Goal: Information Seeking & Learning: Learn about a topic

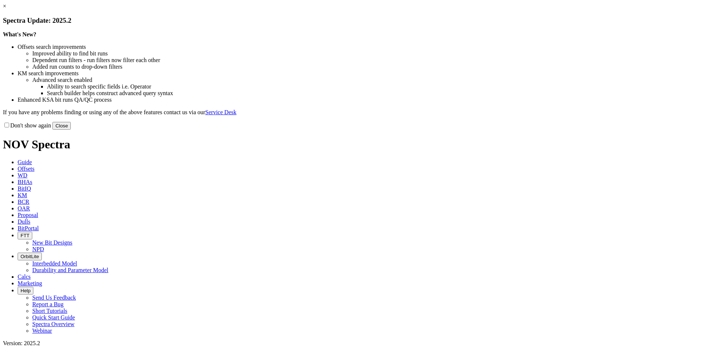
click at [6, 9] on link "×" at bounding box center [4, 6] width 3 height 6
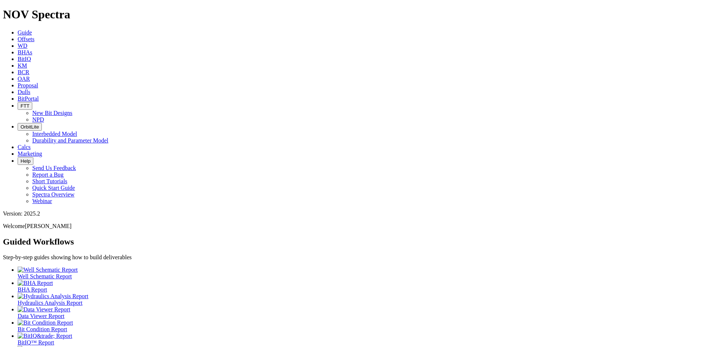
click at [34, 36] on span "Offsets" at bounding box center [26, 39] width 17 height 6
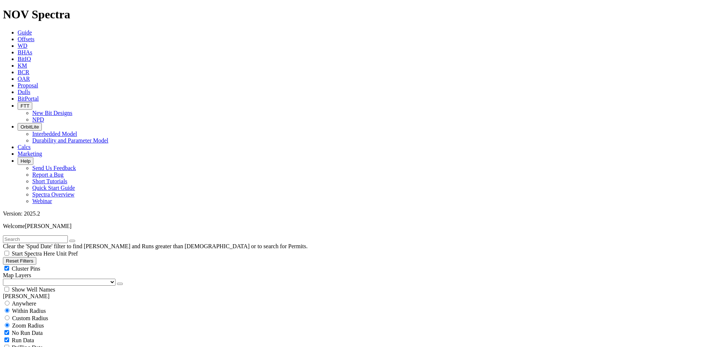
scroll to position [183, 0]
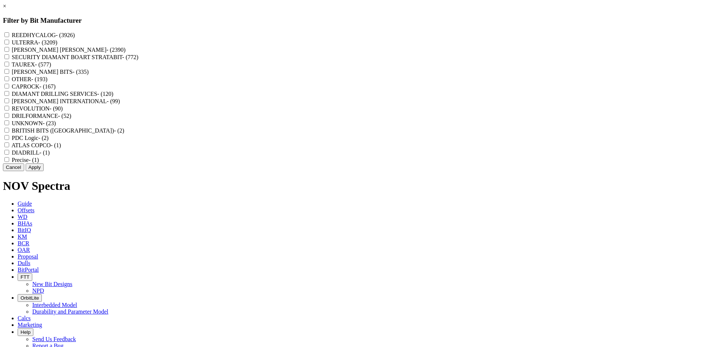
click at [75, 33] on label "REEDHYCALOG - (3926)" at bounding box center [43, 35] width 63 height 6
click at [9, 33] on input "REEDHYCALOG - (3926)" at bounding box center [6, 34] width 5 height 5
checkbox input "true"
click at [44, 171] on button "Apply" at bounding box center [35, 167] width 18 height 8
checkbox input "false"
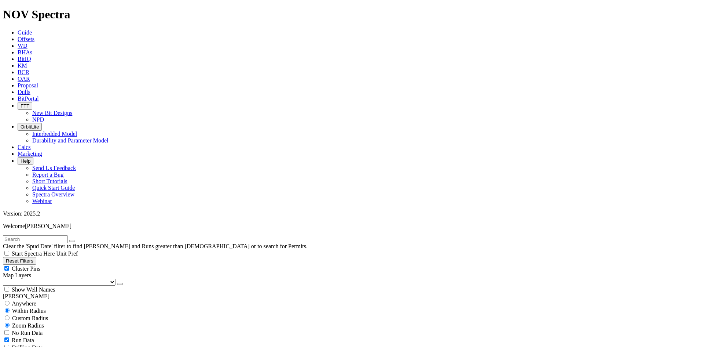
click at [40, 265] on span "Cluster Pins" at bounding box center [26, 268] width 29 height 6
checkbox input "false"
select select "? number:9.875 ?"
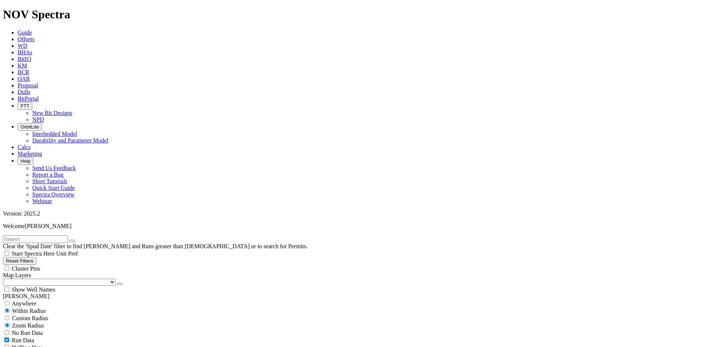
scroll to position [10832, 0]
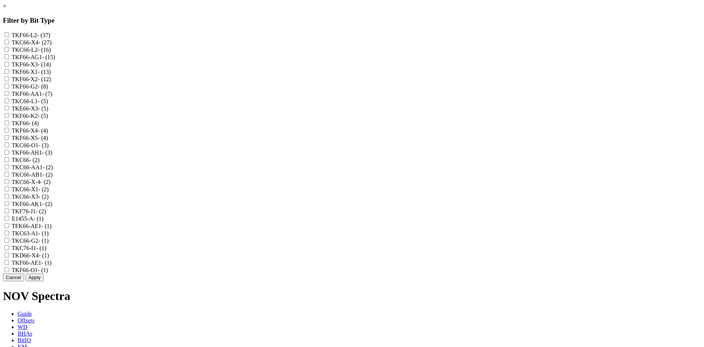
click at [52, 44] on label "TKC66-X4 - (27)" at bounding box center [32, 42] width 40 height 6
click at [9, 44] on input "TKC66-X4 - (27)" at bounding box center [6, 42] width 5 height 5
checkbox input "true"
click at [51, 67] on label "TKF66-X3 - (14)" at bounding box center [31, 64] width 39 height 6
click at [9, 66] on input "TKF66-X3 - (14)" at bounding box center [6, 64] width 5 height 5
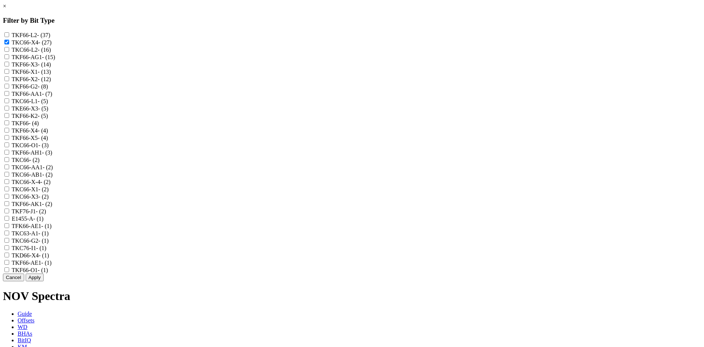
checkbox input "true"
click at [51, 75] on label "TKF66-X1 - (13)" at bounding box center [31, 72] width 39 height 6
click at [9, 74] on input "TKF66-X1 - (13)" at bounding box center [6, 71] width 5 height 5
checkbox input "true"
click at [51, 82] on label "TKF66-X2 - (12)" at bounding box center [31, 79] width 39 height 6
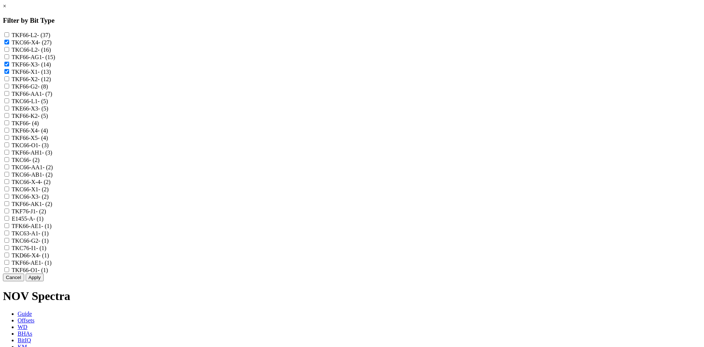
click at [9, 81] on input "TKF66-X2 - (12)" at bounding box center [6, 78] width 5 height 5
checkbox input "true"
click at [48, 112] on label "TKE66-X3 - (5)" at bounding box center [30, 108] width 37 height 6
click at [9, 110] on input "TKE66-X3 - (5)" at bounding box center [6, 108] width 5 height 5
checkbox input "true"
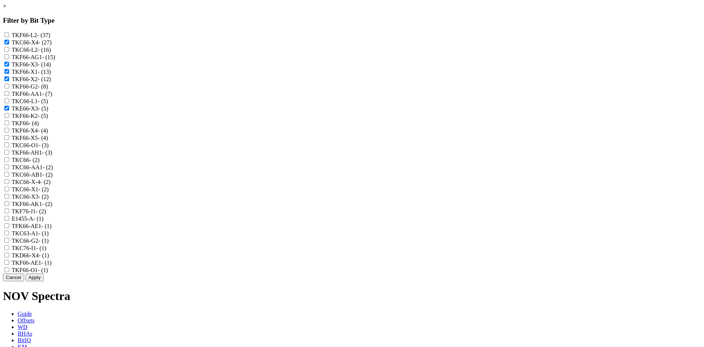
click at [48, 134] on label "TKF66-X4 - (4)" at bounding box center [30, 130] width 36 height 6
click at [9, 132] on input "TKF66-X4 - (4)" at bounding box center [6, 130] width 5 height 5
checkbox input "true"
click at [48, 141] on label "TKF66-X5 - (4)" at bounding box center [30, 138] width 36 height 6
click at [9, 140] on input "TKF66-X5 - (4)" at bounding box center [6, 137] width 5 height 5
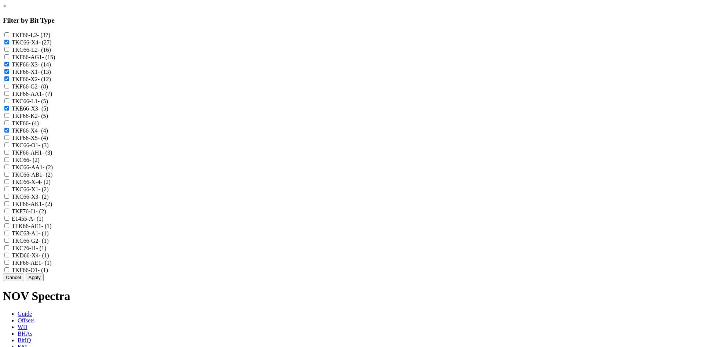
checkbox input "true"
click at [51, 185] on label "TKC66-X-4 - (2)" at bounding box center [31, 182] width 39 height 6
click at [9, 184] on input "TKC66-X-4 - (2)" at bounding box center [6, 181] width 5 height 5
checkbox input "true"
click at [49, 192] on label "TKC66-X1 - (2)" at bounding box center [30, 189] width 37 height 6
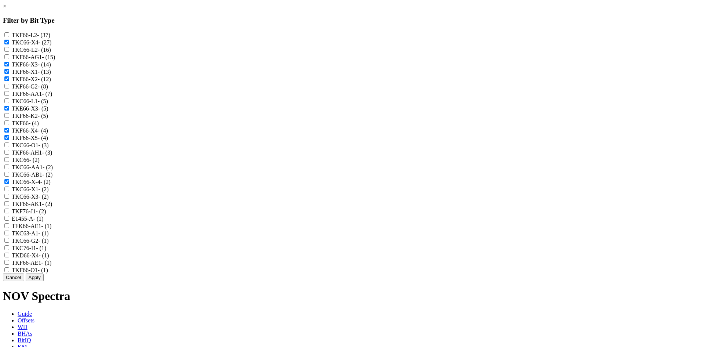
click at [9, 191] on input "TKC66-X1 - (2)" at bounding box center [6, 188] width 5 height 5
checkbox input "true"
click at [49, 200] on label "TKC66-X3 - (2)" at bounding box center [30, 196] width 37 height 6
click at [9, 198] on input "TKC66-X3 - (2)" at bounding box center [6, 196] width 5 height 5
checkbox input "true"
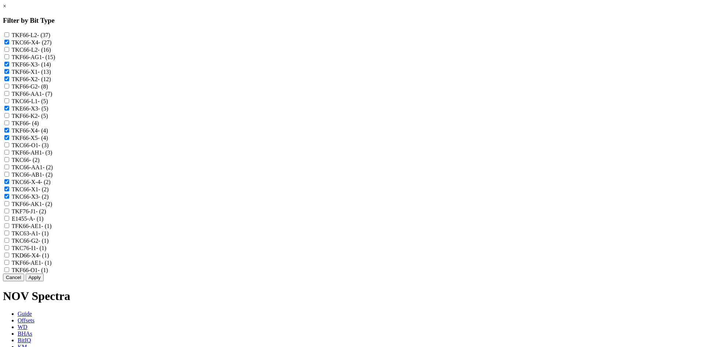
scroll to position [37, 0]
click at [49, 258] on label "TKD66-X4 - (1)" at bounding box center [30, 255] width 37 height 6
click at [9, 257] on input "TKD66-X4 - (1)" at bounding box center [6, 254] width 5 height 5
checkbox input "true"
click at [44, 281] on button "Apply" at bounding box center [35, 277] width 18 height 8
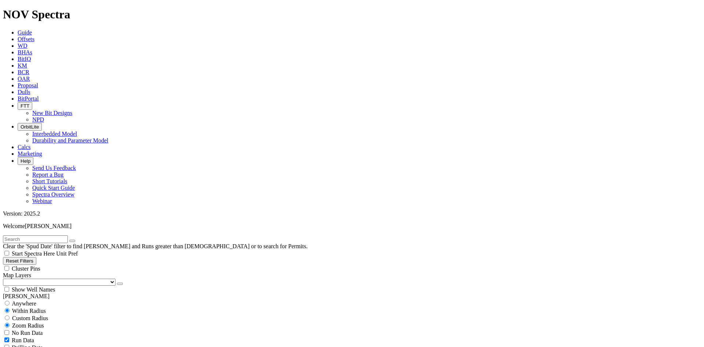
scroll to position [5095, 0]
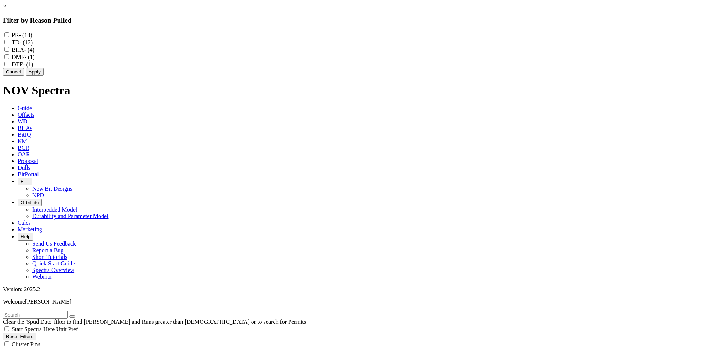
click at [35, 60] on label "DMF - (1)" at bounding box center [23, 57] width 23 height 6
click at [9, 59] on input "DMF - (1)" at bounding box center [6, 56] width 5 height 5
checkbox input "true"
click at [33, 67] on label "DTF - (1)" at bounding box center [22, 64] width 21 height 6
click at [9, 66] on input "DTF - (1)" at bounding box center [6, 64] width 5 height 5
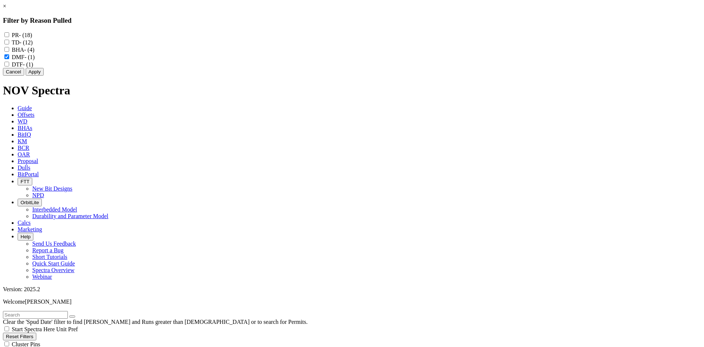
checkbox input "true"
click at [34, 53] on label "BHA - (4)" at bounding box center [23, 50] width 23 height 6
click at [9, 52] on input "BHA - (4)" at bounding box center [6, 49] width 5 height 5
checkbox input "true"
click at [33, 45] on label "TD - (12)" at bounding box center [22, 42] width 21 height 6
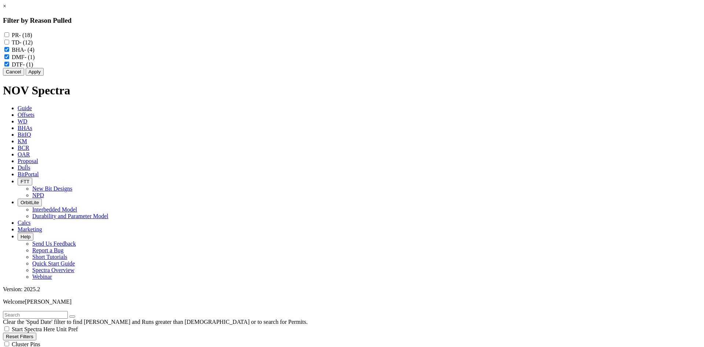
click at [9, 44] on input "TD - (12)" at bounding box center [6, 42] width 5 height 5
checkbox input "true"
click at [44, 76] on button "Apply" at bounding box center [35, 72] width 18 height 8
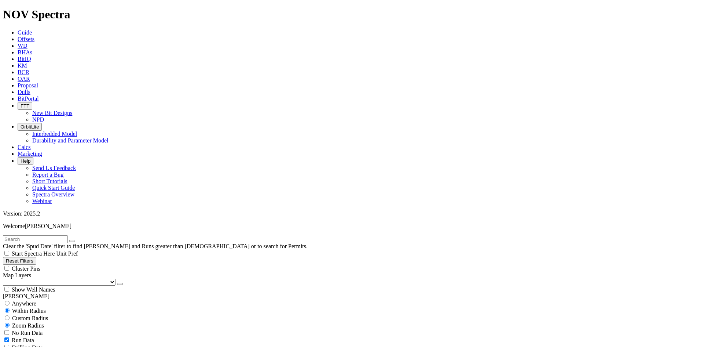
scroll to position [911, 0]
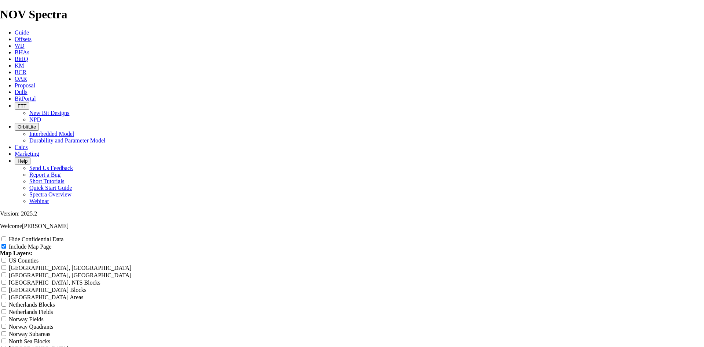
click at [6, 236] on input "Hide Confidential Data" at bounding box center [3, 238] width 5 height 5
checkbox input "true"
radio input "true"
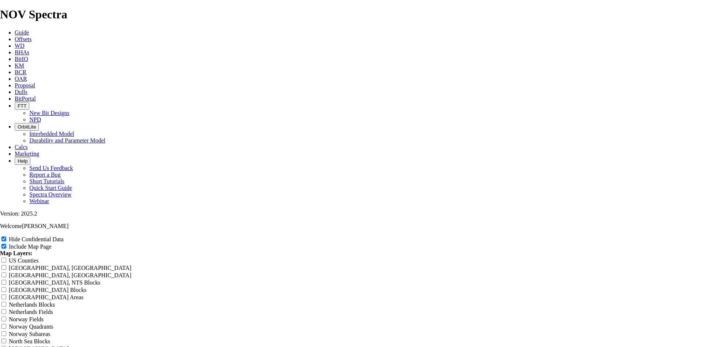
scroll to position [0, 0]
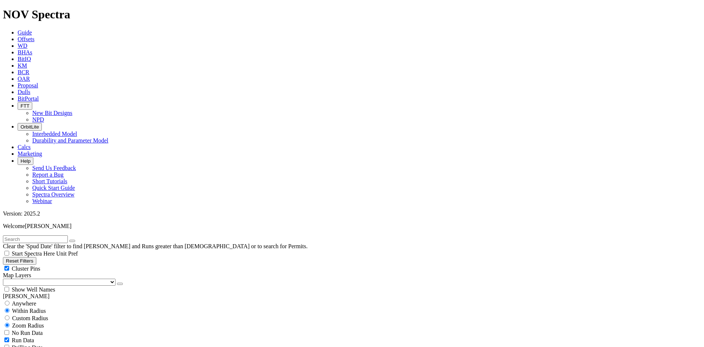
scroll to position [220, 0]
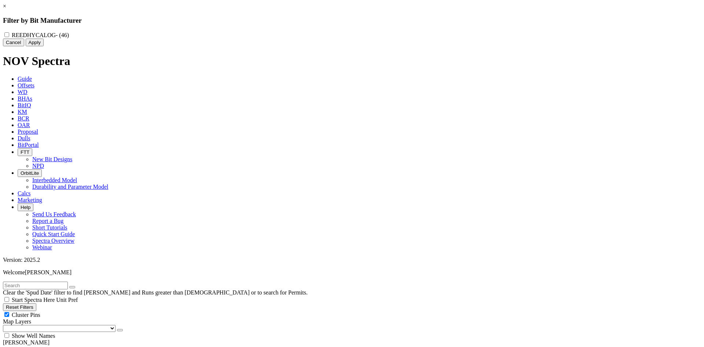
click at [69, 35] on span "- (46)" at bounding box center [62, 35] width 13 height 6
click at [9, 35] on input "REEDHYCALOG - (46)" at bounding box center [6, 34] width 5 height 5
checkbox input "true"
click at [44, 46] on button "Apply" at bounding box center [35, 43] width 18 height 8
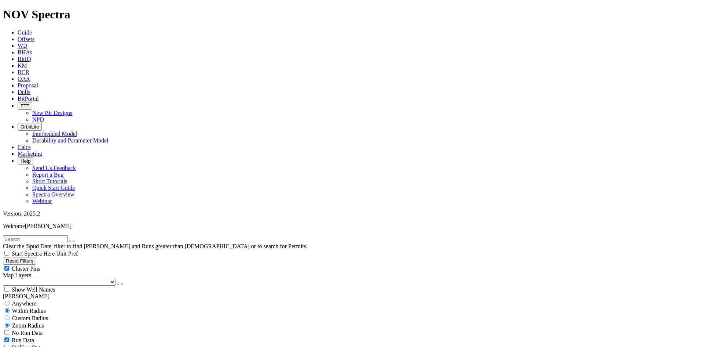
scroll to position [330, 0]
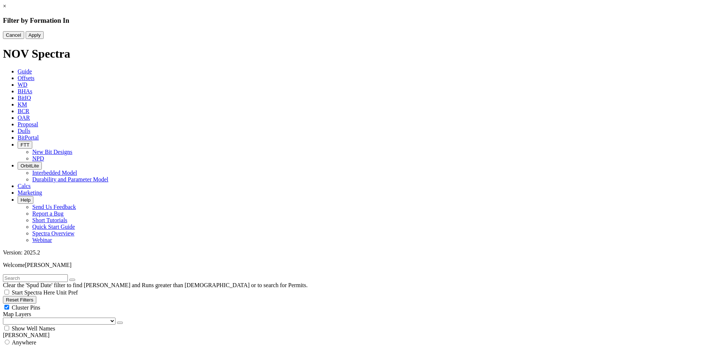
click at [6, 9] on link "×" at bounding box center [4, 6] width 3 height 6
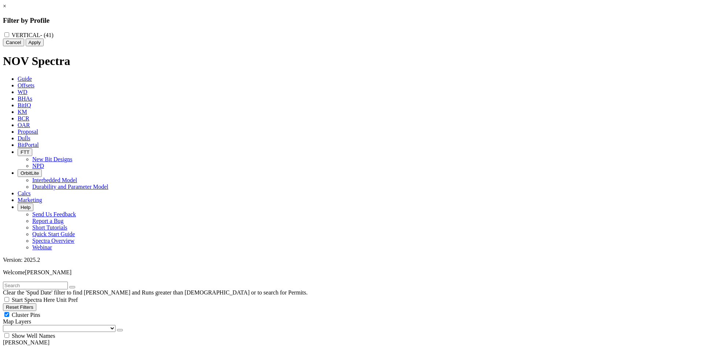
click at [54, 36] on label "VERTICAL - (41)" at bounding box center [33, 35] width 42 height 6
click at [9, 36] on input "VERTICAL - (41)" at bounding box center [6, 34] width 5 height 5
checkbox input "true"
click at [44, 46] on button "Apply" at bounding box center [35, 43] width 18 height 8
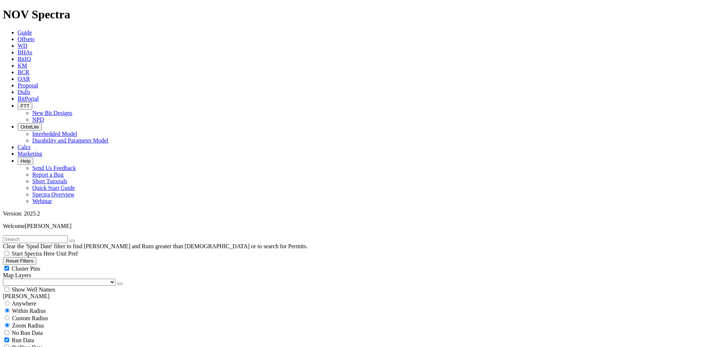
scroll to position [2261, 0]
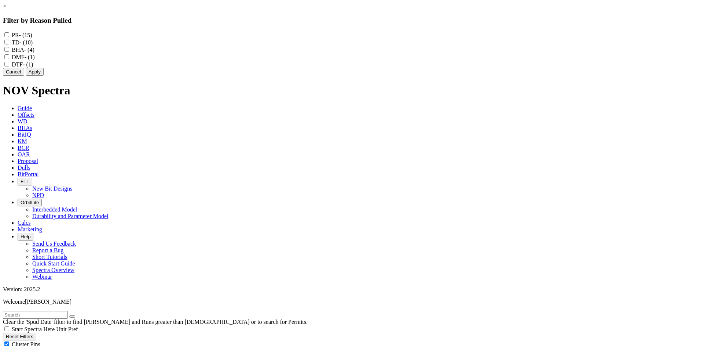
click at [32, 35] on span "- (15)" at bounding box center [25, 35] width 13 height 6
click at [9, 35] on input "PR - (15)" at bounding box center [6, 34] width 5 height 5
checkbox input "true"
click at [33, 44] on label "TD - (10)" at bounding box center [22, 42] width 21 height 6
click at [9, 44] on input "TD - (10)" at bounding box center [6, 42] width 5 height 5
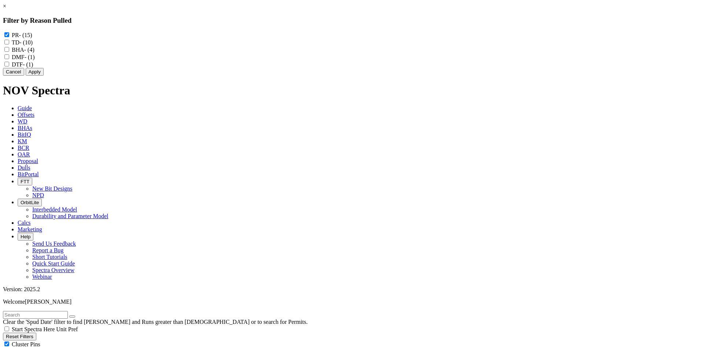
checkbox input "true"
click at [34, 53] on label "BHA - (4)" at bounding box center [23, 50] width 23 height 6
click at [9, 52] on input "BHA - (4)" at bounding box center [6, 49] width 5 height 5
checkbox input "true"
click at [35, 60] on label "DMF - (1)" at bounding box center [23, 57] width 23 height 6
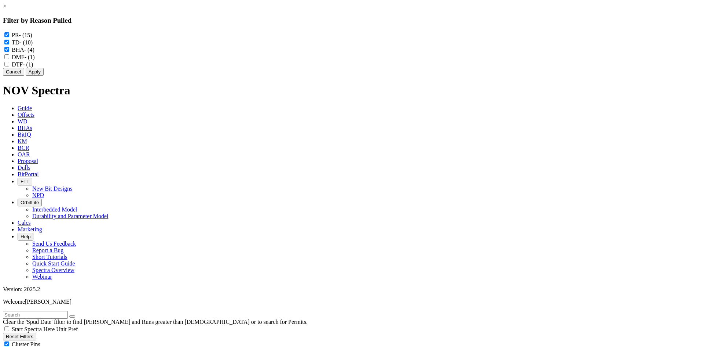
click at [9, 59] on input "DMF - (1)" at bounding box center [6, 56] width 5 height 5
checkbox input "true"
drag, startPoint x: 312, startPoint y: 73, endPoint x: 315, endPoint y: 76, distance: 4.2
click at [33, 67] on label "DTF - (1)" at bounding box center [22, 64] width 21 height 6
click at [9, 66] on input "DTF - (1)" at bounding box center [6, 64] width 5 height 5
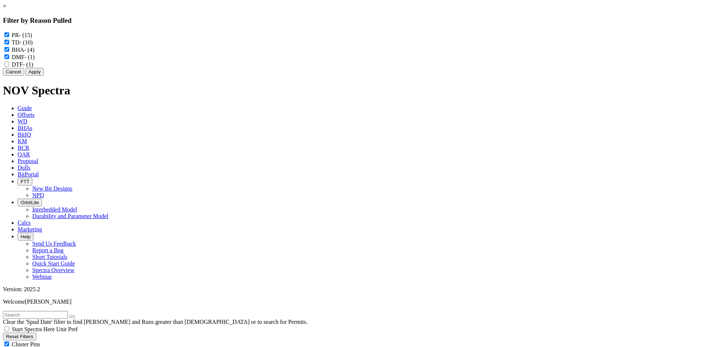
checkbox input "true"
click at [44, 76] on button "Apply" at bounding box center [35, 72] width 18 height 8
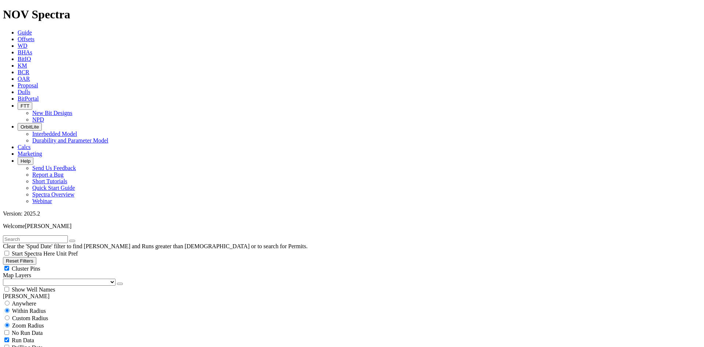
scroll to position [1687, 0]
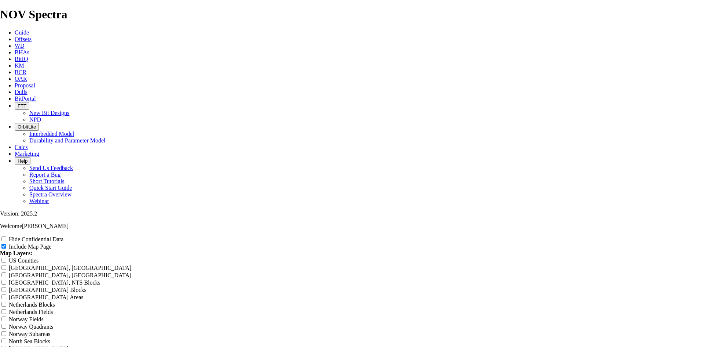
click at [640, 235] on div "Hide Confidential Data" at bounding box center [352, 238] width 704 height 7
click at [6, 236] on input "Hide Confidential Data" at bounding box center [3, 238] width 5 height 5
checkbox input "true"
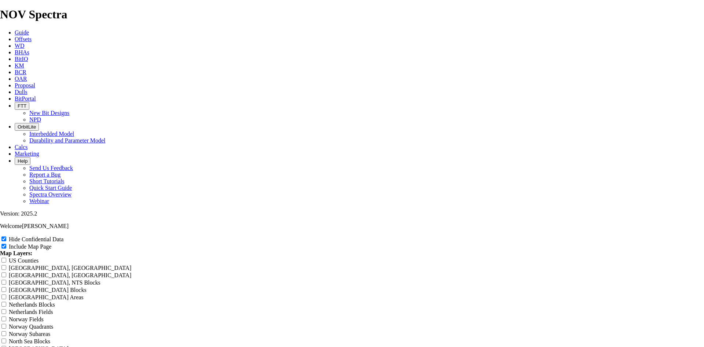
radio input "true"
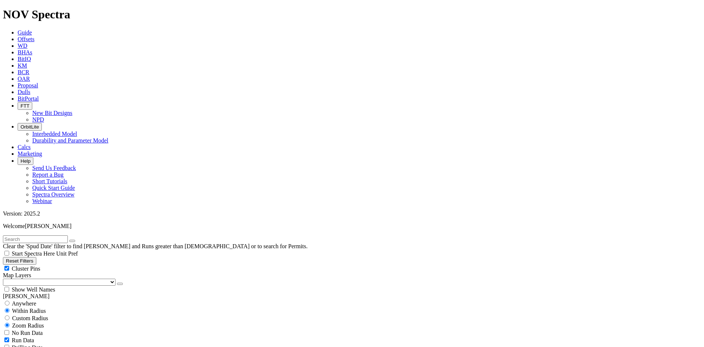
scroll to position [3206, 0]
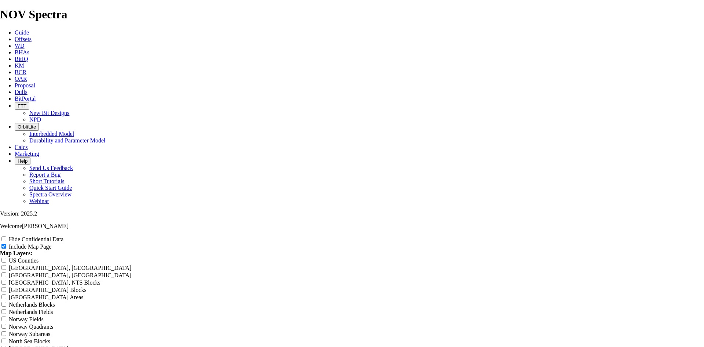
click at [63, 236] on label "Hide Confidential Data" at bounding box center [36, 239] width 55 height 6
click at [6, 236] on input "Hide Confidential Data" at bounding box center [3, 238] width 5 height 5
checkbox input "true"
drag, startPoint x: 384, startPoint y: 53, endPoint x: 263, endPoint y: 61, distance: 121.0
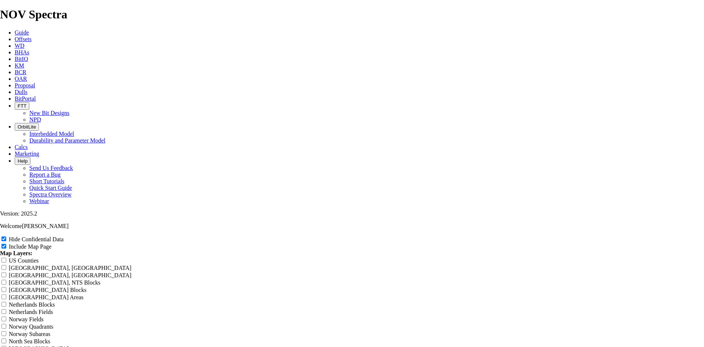
type input "9"
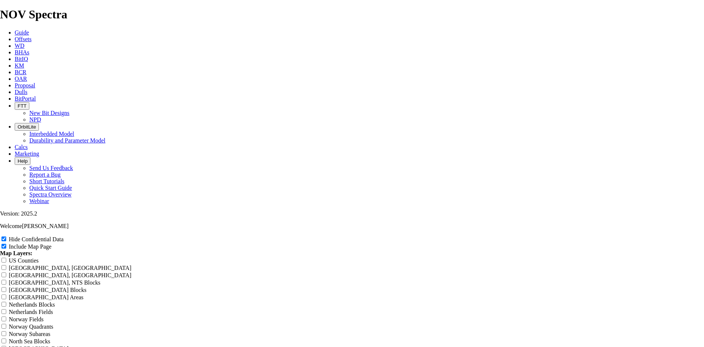
type input "9"
type input "9/"
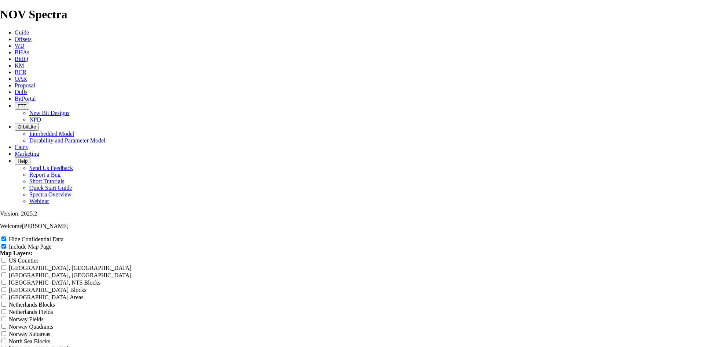
type input "9/"
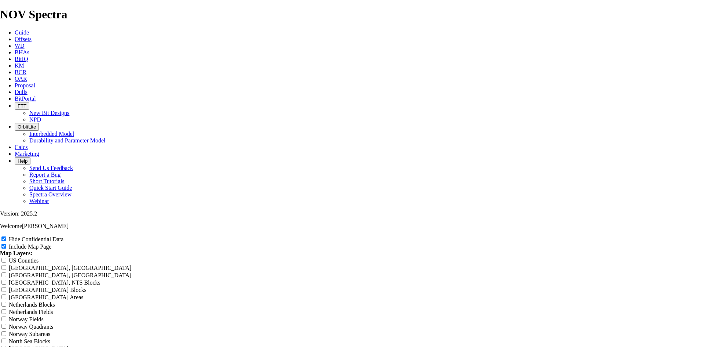
type input "9/"
type input "9"
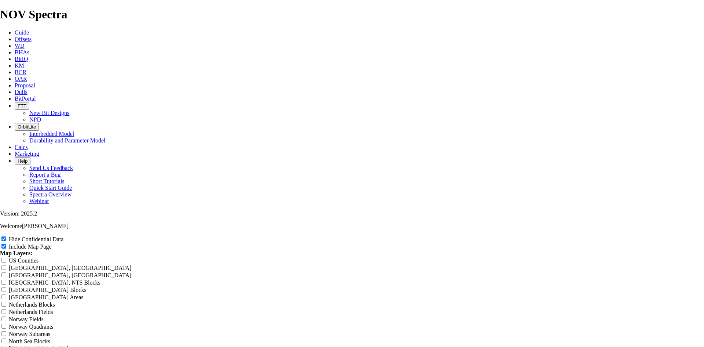
type input "9"
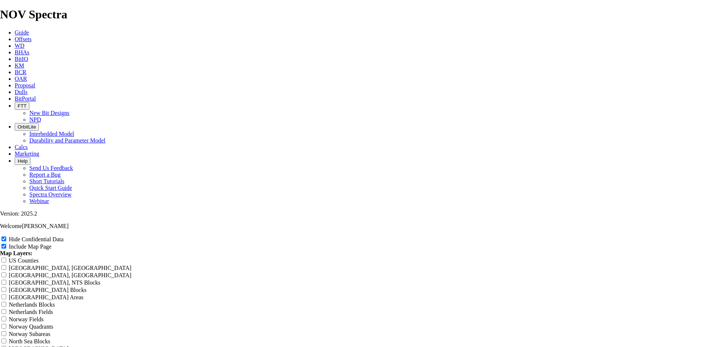
type input "9"
type input "9."
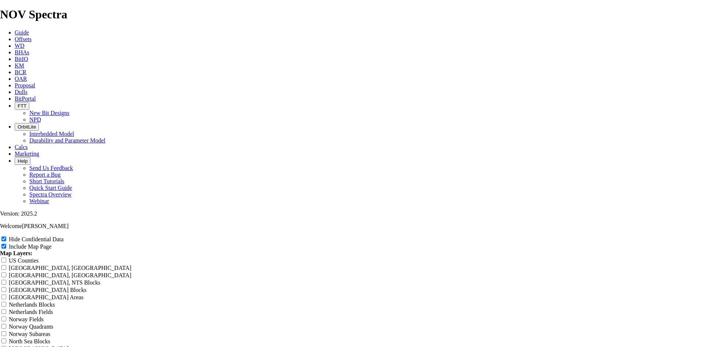
type input "9."
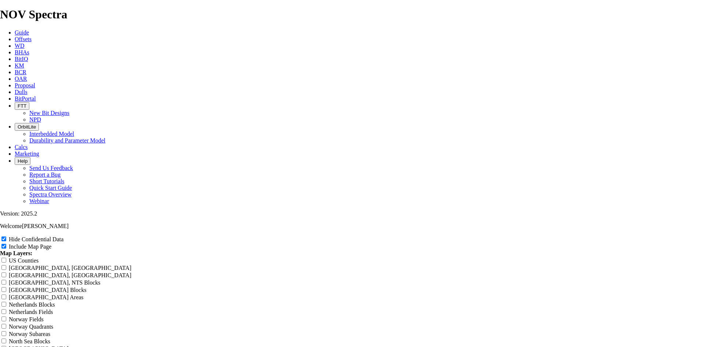
type input "9."
type input "9.8"
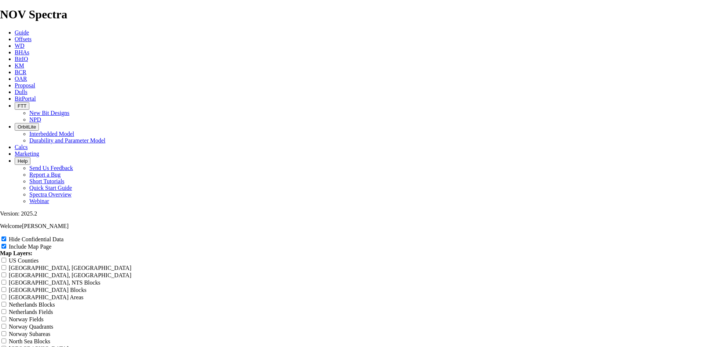
type input "9.8"
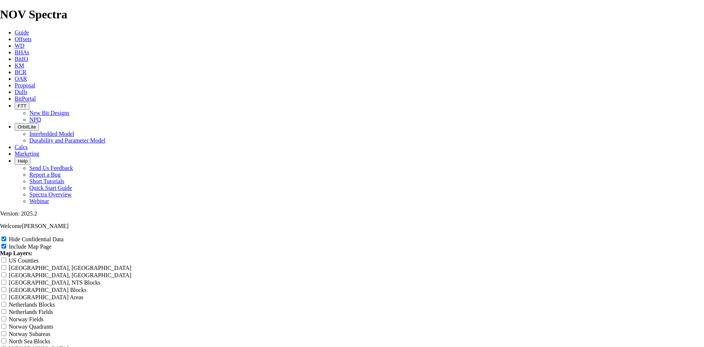
type input "9.88"
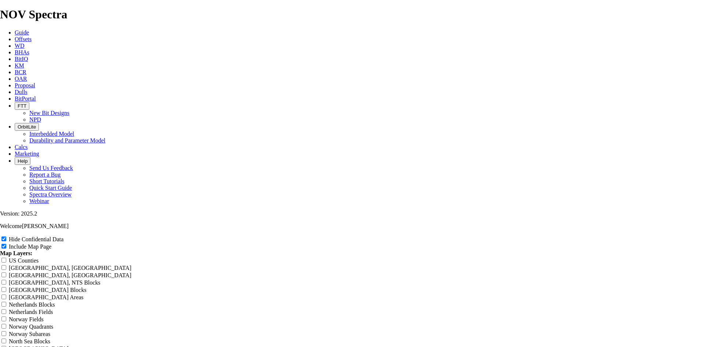
type input "9.88"
type input "9.88 T"
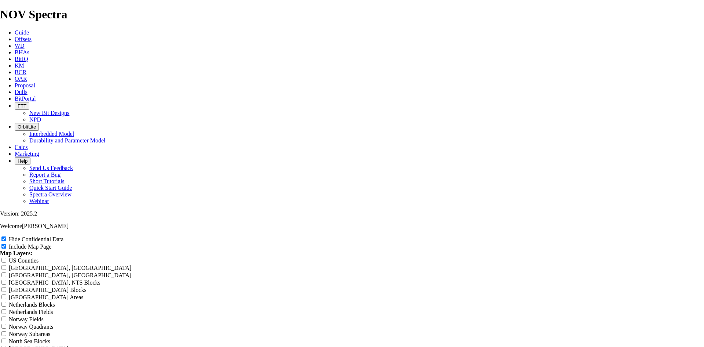
type input "9.88 T"
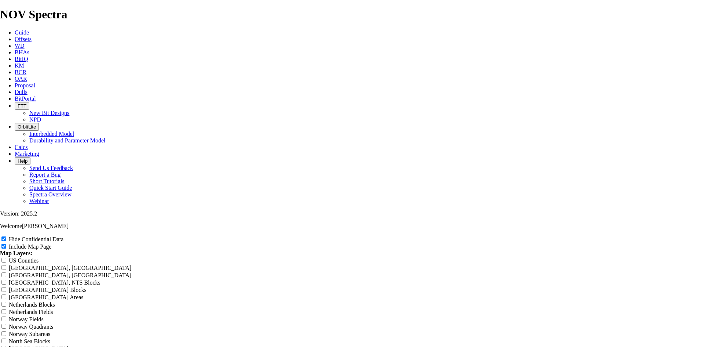
type input "9.88 T"
type input "9.88 TK"
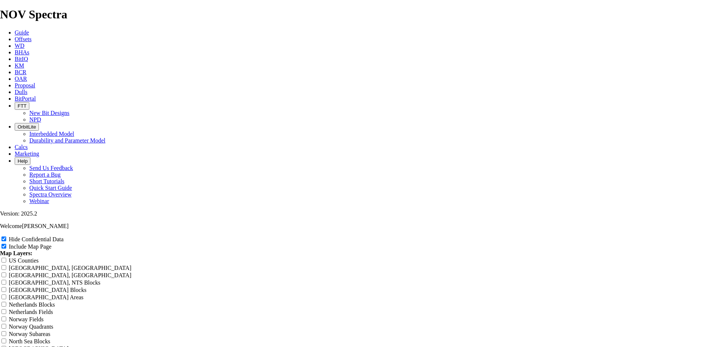
type input "9.88 TK"
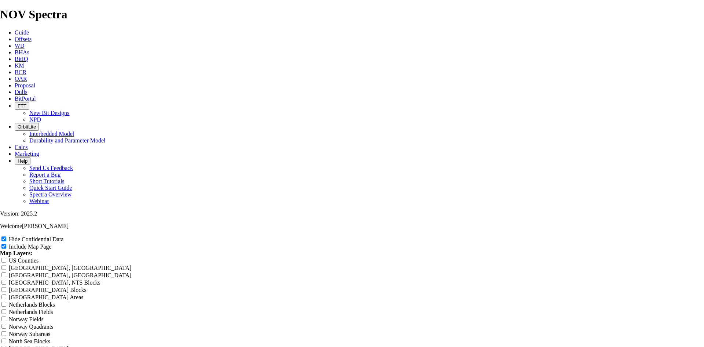
type input "9.88 TK"
type input "9.88 TKF"
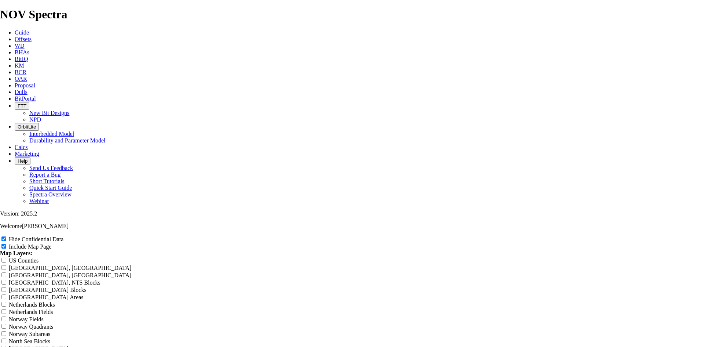
type input "9.88 TKF"
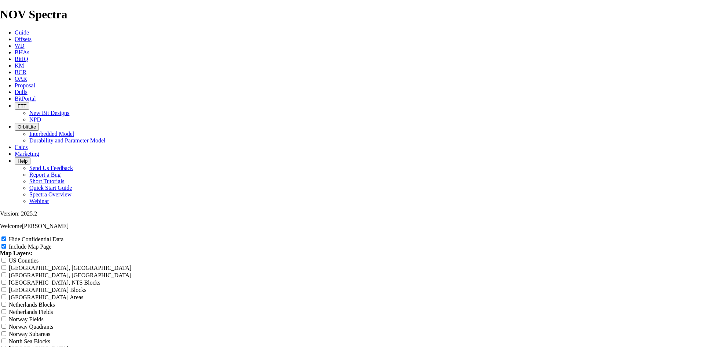
type input "9.88 TKF"
type input "9.88 TKF6"
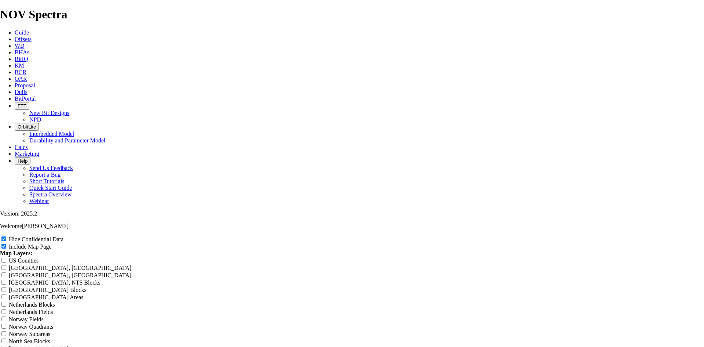
type input "9.88 TKF6"
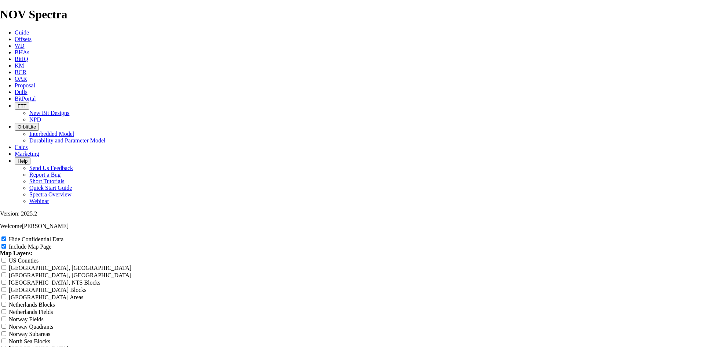
type input "9.88 TKF66"
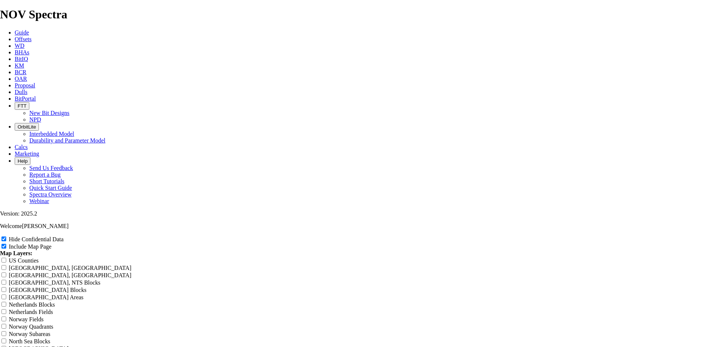
type input "9.88 TKF66"
type input "9.88 TKF66 X"
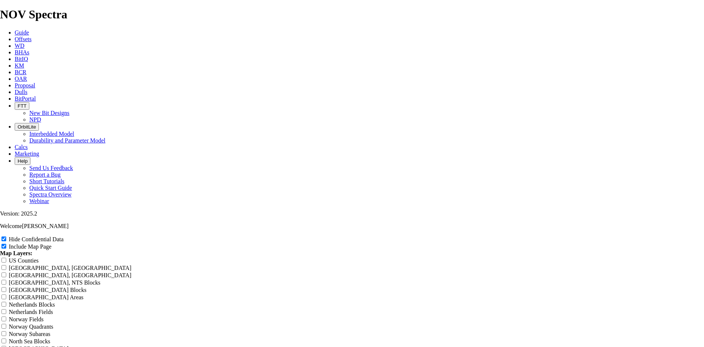
type input "9.88 TKF66 X"
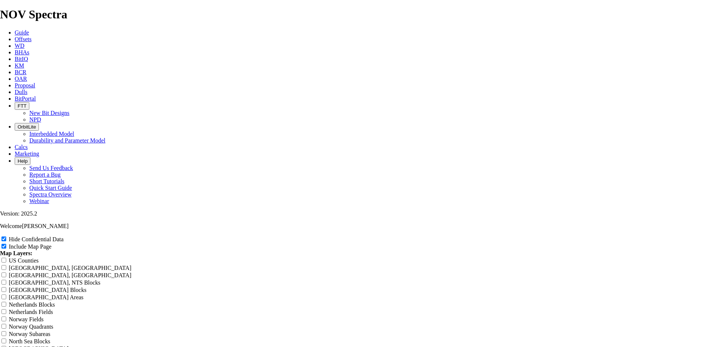
type input "9.88 TKF66 X"
type input "9.88 TKF66 X v"
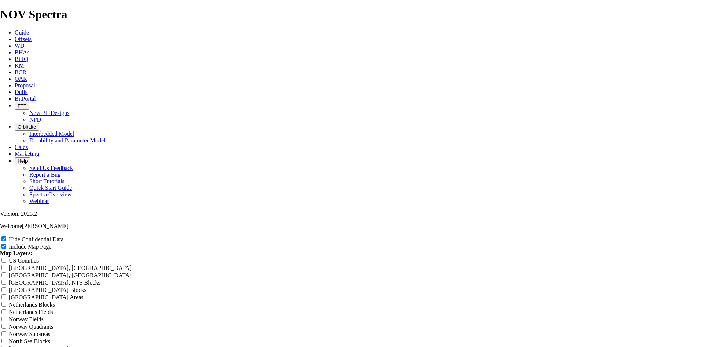
type input "9.88 TKF66 X v"
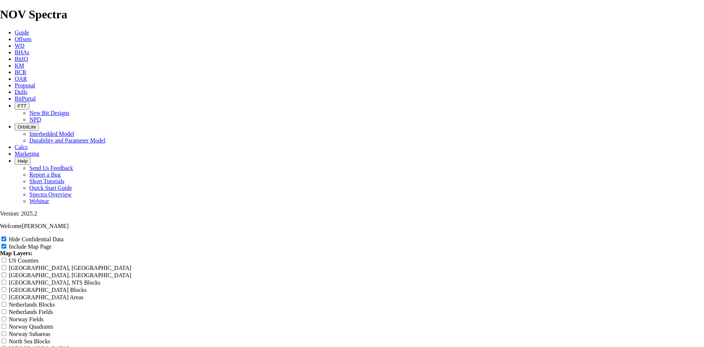
type input "9.88 TKF66 X v"
type input "9.88 TKF66 X va"
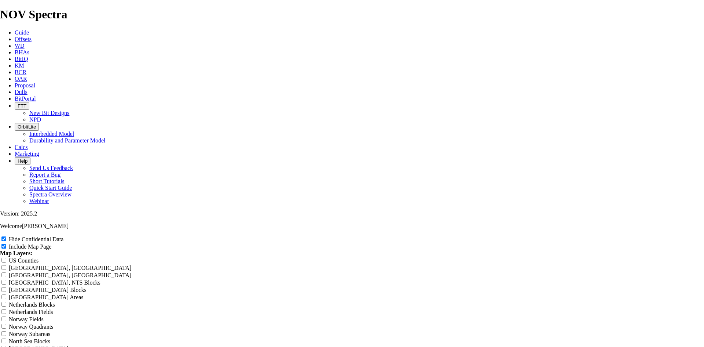
type input "9.88 TKF66 X va"
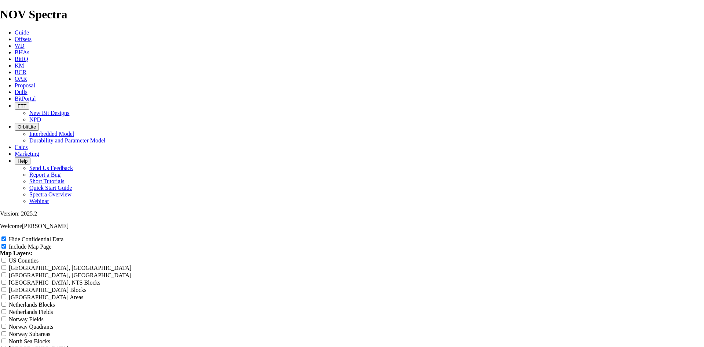
type input "9.88 TKF66 X va"
type input "9.88 TKF66 X var"
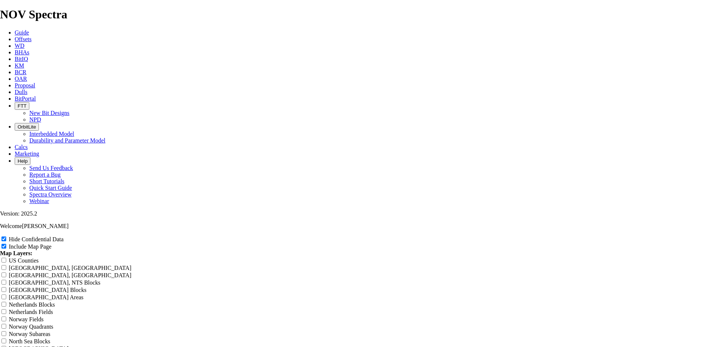
type input "9.88 TKF66 X var"
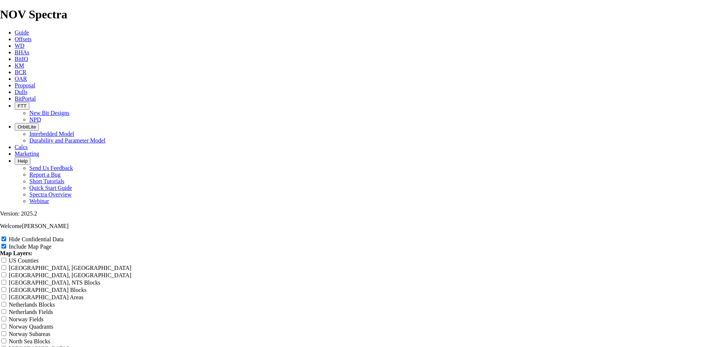
type input "9.88 TKF66 X vari"
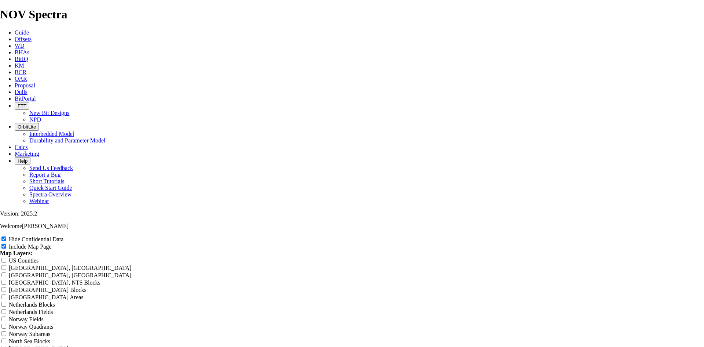
type input "9.88 TKF66 X vari"
type input "9.88 TKF66 X varia"
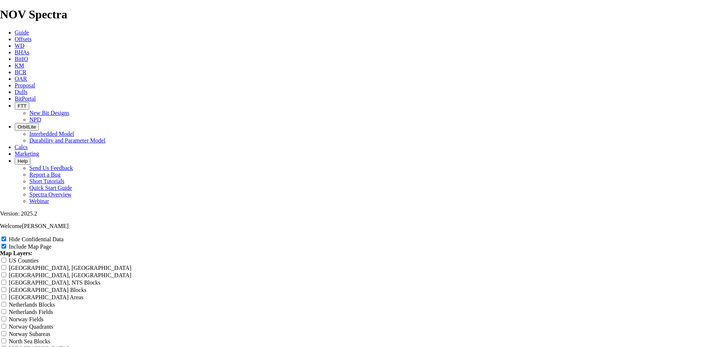
type input "9.88 TKF66 X varia"
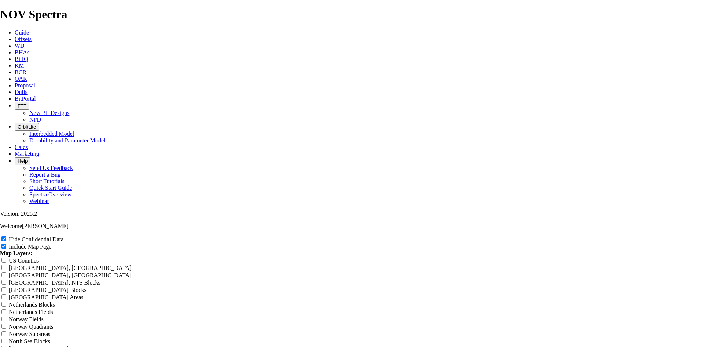
type input "9.88 TKF66 X varia"
type input "9.88 TKF66 X varian"
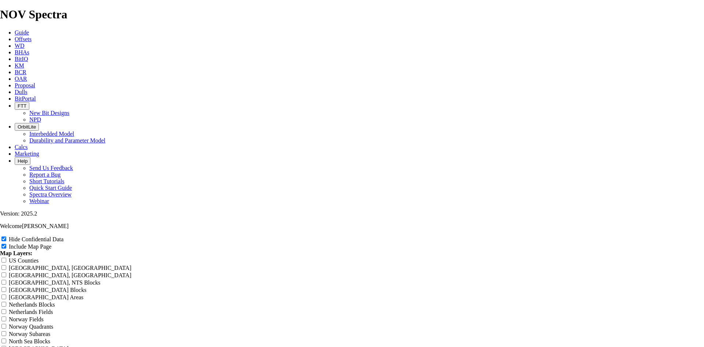
type input "9.88 TKF66 X varian"
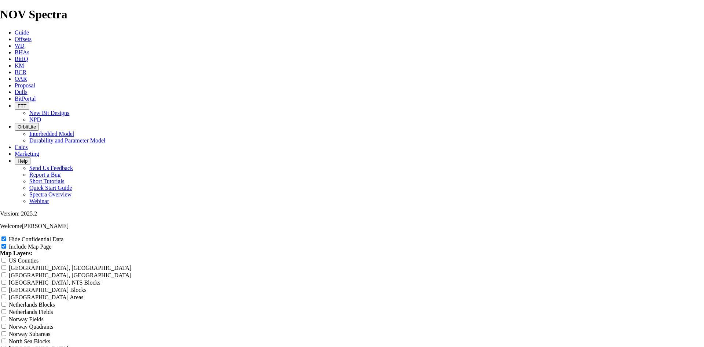
type input "9.88 TKF66 X varian"
type input "9.88 TKF66 X variant"
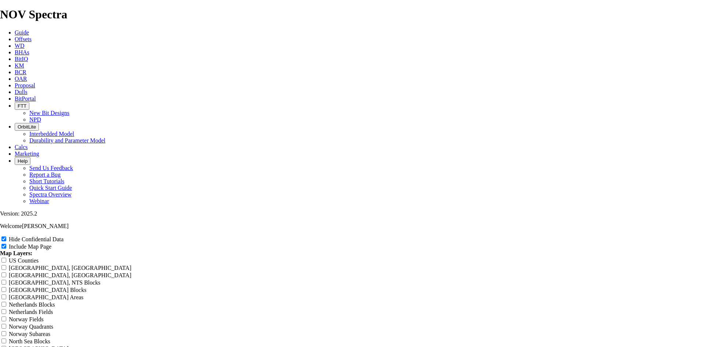
type input "9.88 TKF66 X variant"
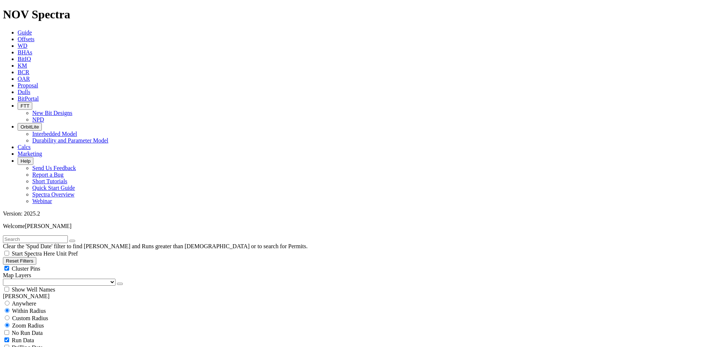
scroll to position [183, 0]
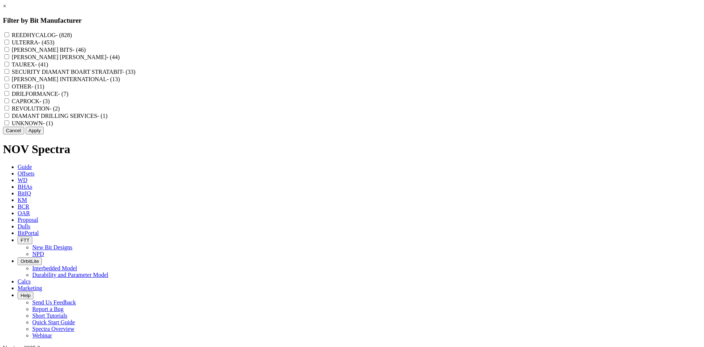
click at [72, 35] on label "REEDHYCALOG - (828)" at bounding box center [42, 35] width 60 height 6
click at [9, 35] on input "REEDHYCALOG - (828)" at bounding box center [6, 34] width 5 height 5
click at [44, 134] on button "Apply" at bounding box center [35, 131] width 18 height 8
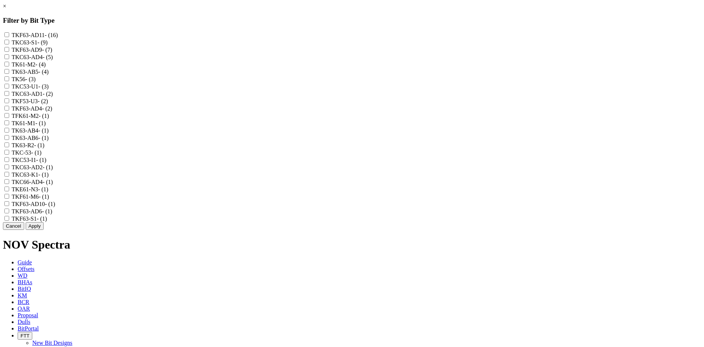
click at [58, 36] on label "TKF63-AD11 - (16)" at bounding box center [35, 35] width 46 height 6
click at [9, 36] on input "TKF63-AD11 - (16)" at bounding box center [6, 34] width 5 height 5
click at [52, 53] on label "TKF63-AD9 - (7)" at bounding box center [32, 50] width 41 height 6
click at [9, 52] on input "TKF63-AD9 - (7)" at bounding box center [6, 49] width 5 height 5
click at [53, 60] on label "TKC63-AD4 - (5)" at bounding box center [32, 57] width 41 height 6
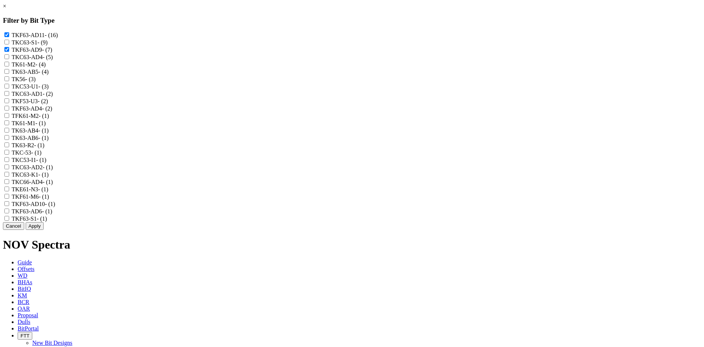
click at [9, 59] on input "TKC63-AD4 - (5)" at bounding box center [6, 56] width 5 height 5
click at [53, 97] on label "TKC63-AD1 - (2)" at bounding box center [32, 94] width 41 height 6
click at [9, 96] on input "TKC63-AD1 - (2)" at bounding box center [6, 93] width 5 height 5
click at [52, 112] on label "TKF63-AD4 - (2)" at bounding box center [32, 108] width 41 height 6
click at [9, 110] on input "TKF63-AD4 - (2)" at bounding box center [6, 108] width 5 height 5
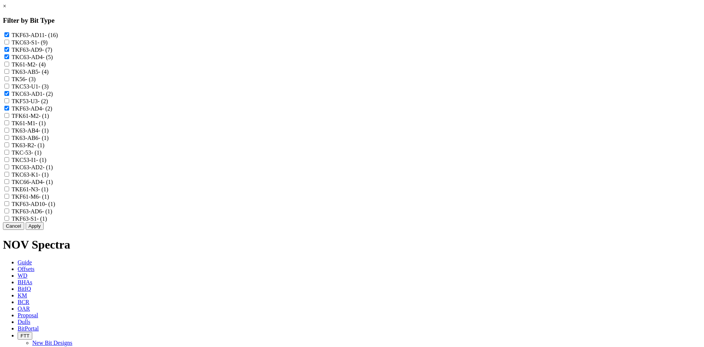
click at [53, 170] on label "TKC63-AD2 - (1)" at bounding box center [32, 167] width 41 height 6
click at [9, 169] on input "TKC63-AD2 - (1)" at bounding box center [6, 166] width 5 height 5
click at [53, 185] on label "TKC66-AD4 - (1)" at bounding box center [32, 182] width 41 height 6
click at [9, 184] on input "TKC66-AD4 - (1)" at bounding box center [6, 181] width 5 height 5
click at [55, 207] on label "TKF63-AD10 - (1)" at bounding box center [34, 204] width 44 height 6
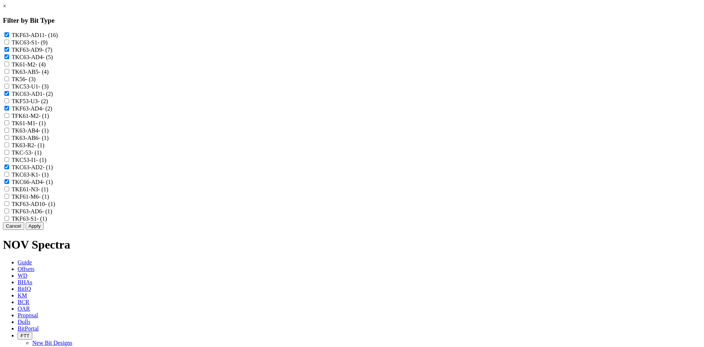
click at [9, 206] on input "TKF63-AD10 - (1)" at bounding box center [6, 203] width 5 height 5
click at [52, 214] on label "TKF63-AD6 - (1)" at bounding box center [32, 211] width 41 height 6
click at [9, 213] on input "TKF63-AD6 - (1)" at bounding box center [6, 210] width 5 height 5
click at [44, 230] on button "Apply" at bounding box center [35, 226] width 18 height 8
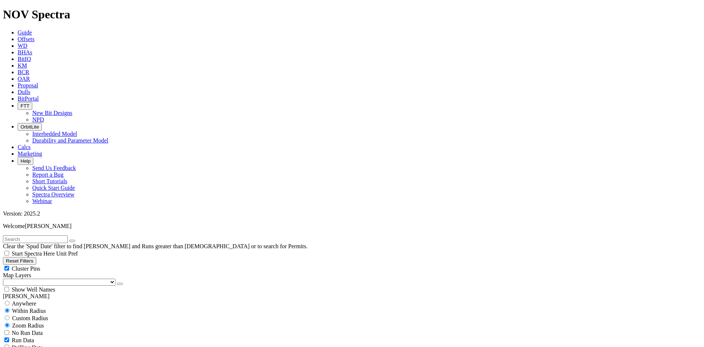
scroll to position [1384, 0]
click at [40, 265] on span "Cluster Pins" at bounding box center [26, 268] width 29 height 6
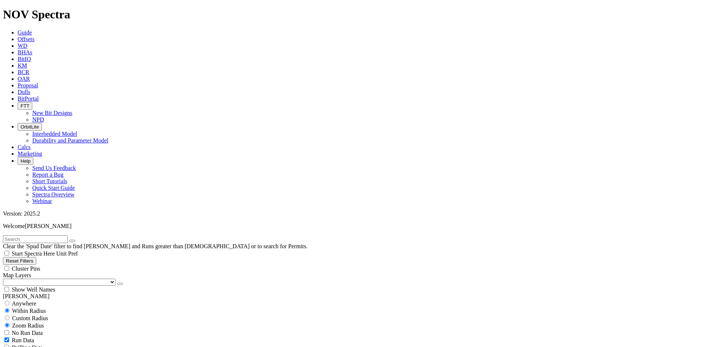
scroll to position [1384, 0]
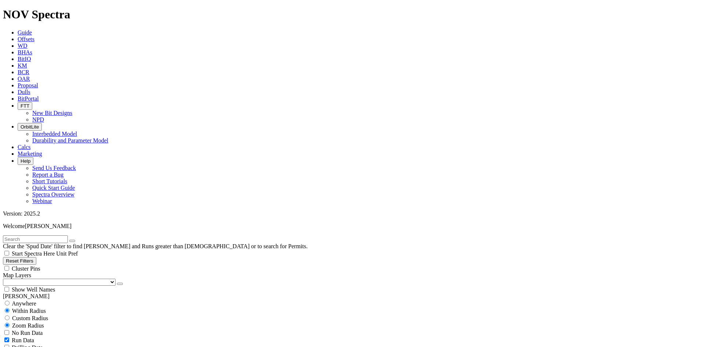
scroll to position [979, 0]
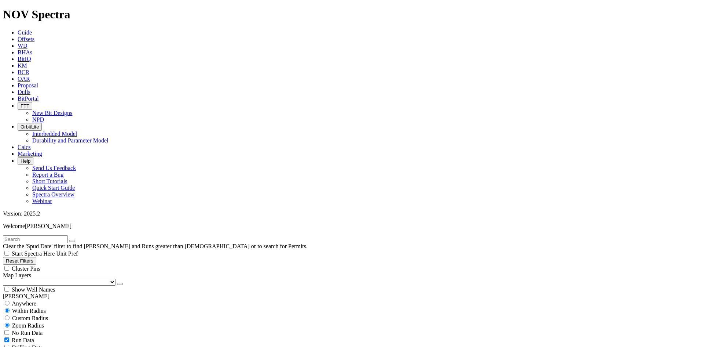
scroll to position [641, 0]
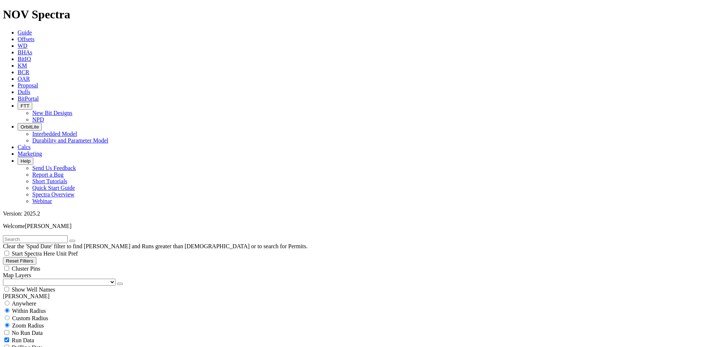
scroll to position [39, 0]
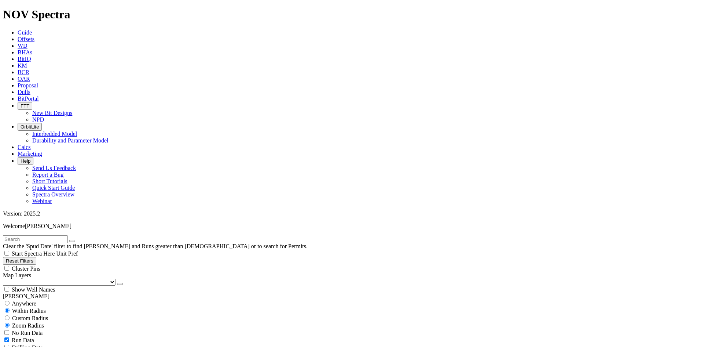
scroll to position [810, 0]
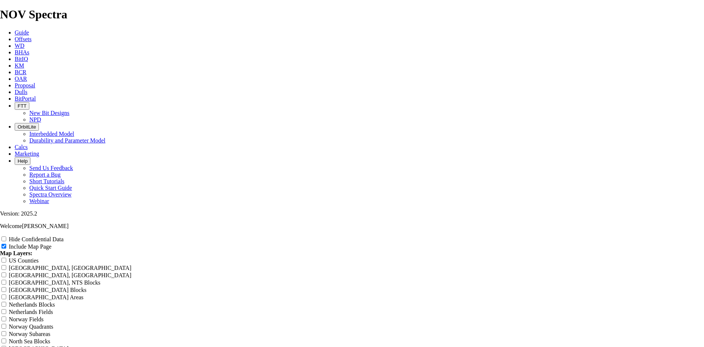
click at [63, 236] on label "Hide Confidential Data" at bounding box center [36, 239] width 55 height 6
click at [6, 236] on input "Hide Confidential Data" at bounding box center [3, 238] width 5 height 5
drag, startPoint x: 416, startPoint y: 59, endPoint x: 225, endPoint y: 72, distance: 191.9
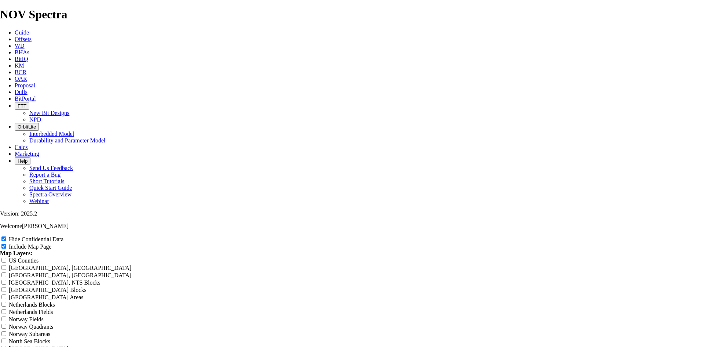
drag, startPoint x: 417, startPoint y: 52, endPoint x: 225, endPoint y: 67, distance: 193.2
